Goal: Information Seeking & Learning: Learn about a topic

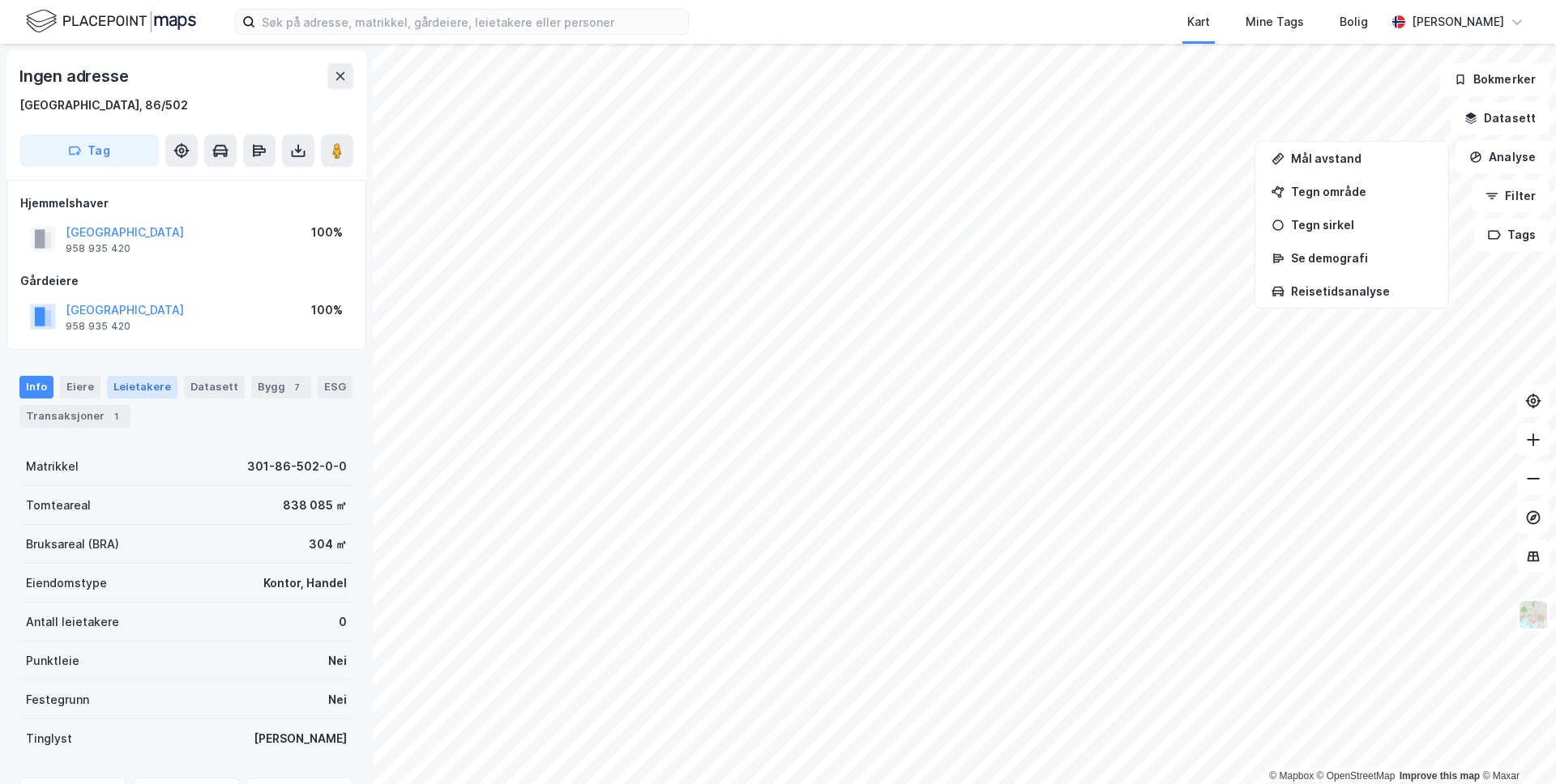
click at [139, 387] on div "Leietakere" at bounding box center [142, 387] width 71 height 23
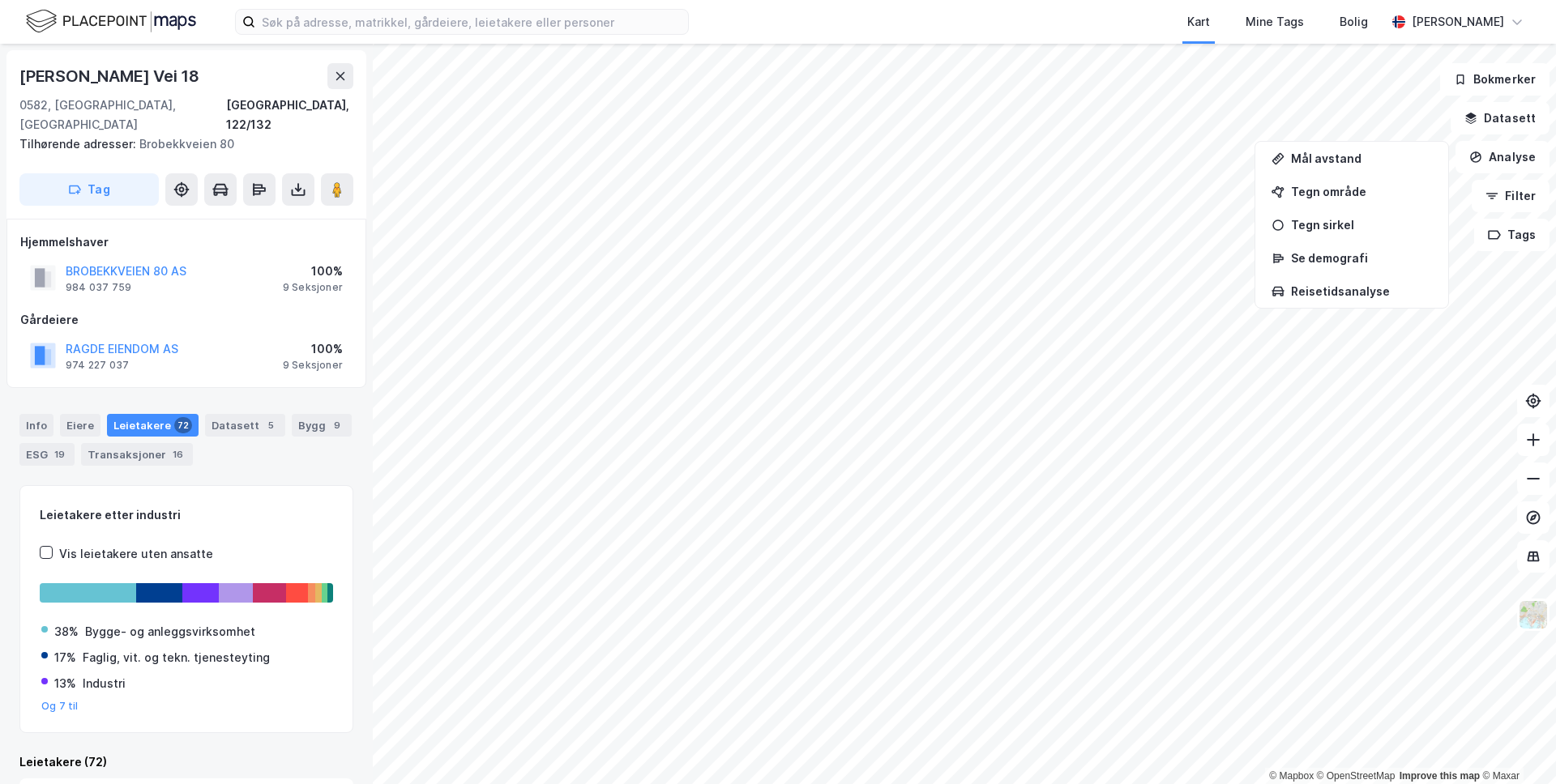
click at [125, 414] on div "Leietakere 72" at bounding box center [153, 425] width 92 height 23
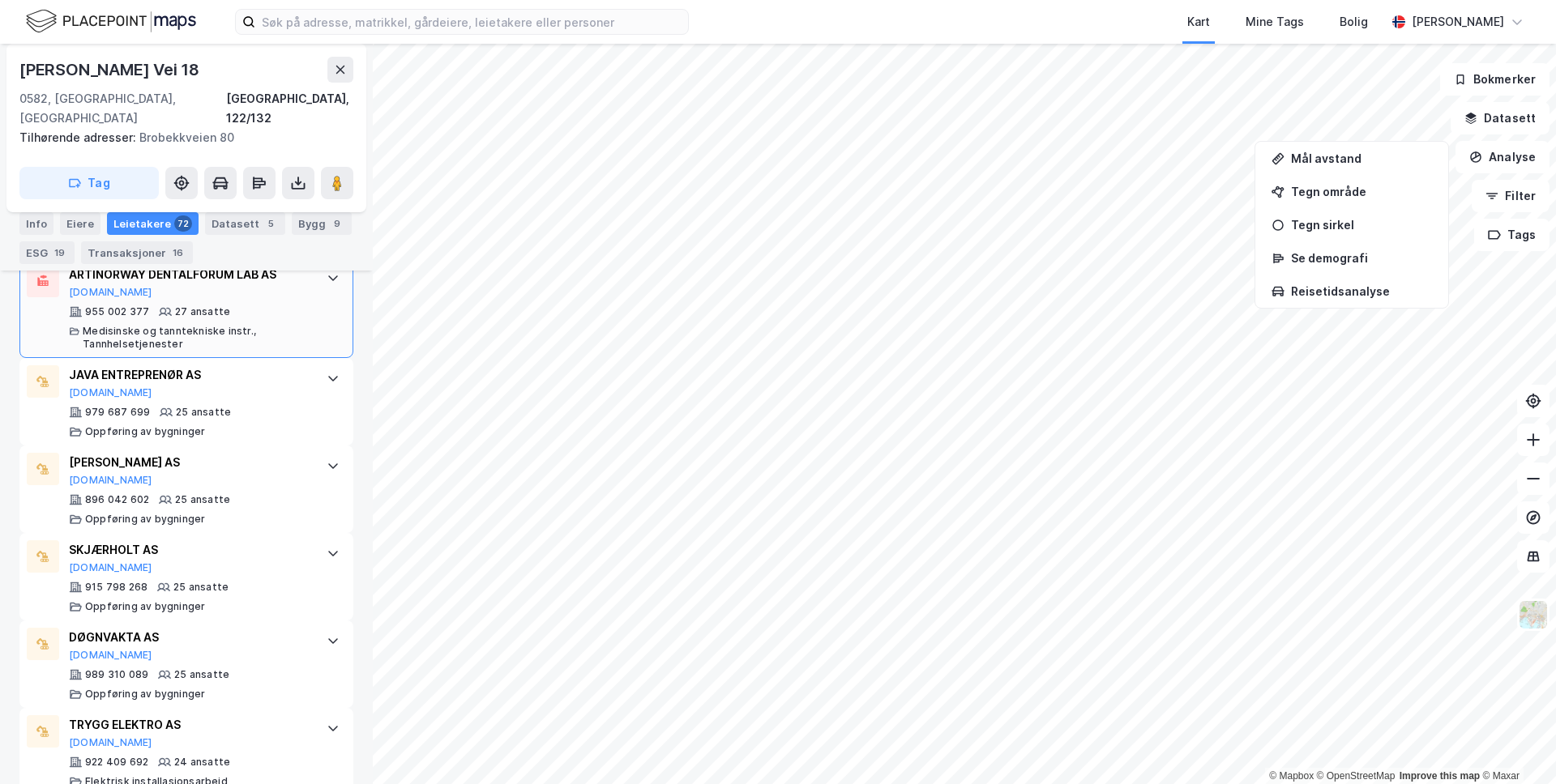
scroll to position [1819, 0]
